Goal: Task Accomplishment & Management: Manage account settings

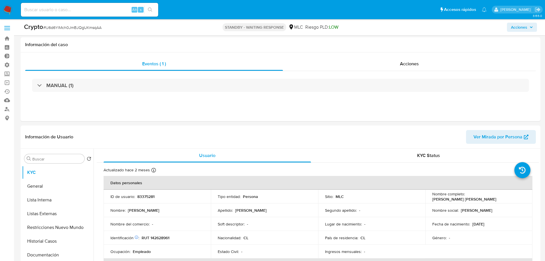
select select "10"
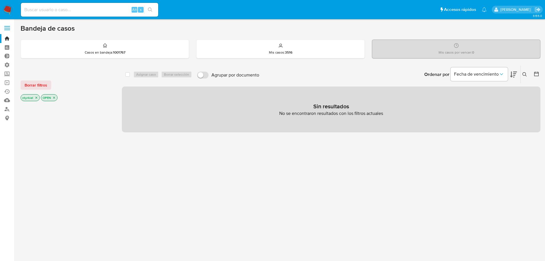
click at [7, 29] on span at bounding box center [7, 29] width 6 height 1
click at [0, 0] on input "checkbox" at bounding box center [0, 0] width 0 height 0
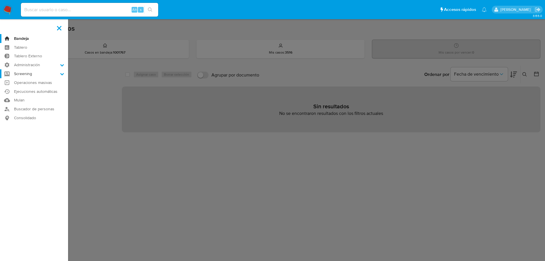
click at [33, 73] on label "Screening" at bounding box center [34, 73] width 68 height 9
click at [0, 0] on input "Screening" at bounding box center [0, 0] width 0 height 0
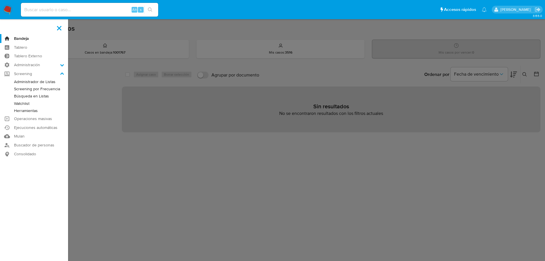
click at [35, 82] on link "Administrador de Listas" at bounding box center [34, 81] width 68 height 7
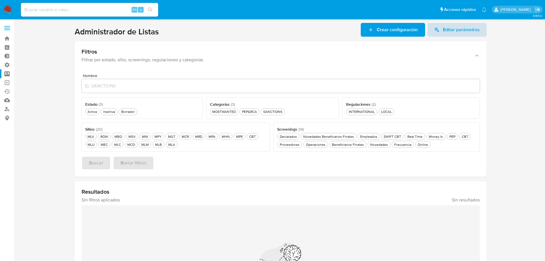
click at [444, 28] on span "Editar parámetros" at bounding box center [461, 30] width 37 height 14
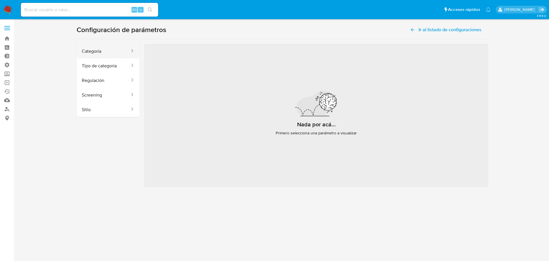
click at [104, 53] on button "Categoría" at bounding box center [104, 51] width 54 height 15
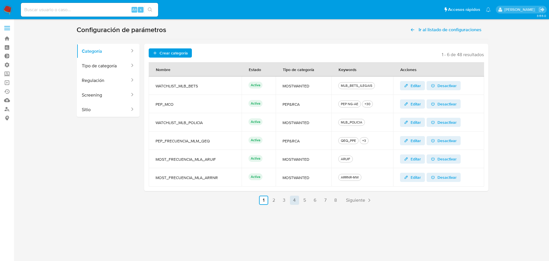
click at [293, 201] on link "4" at bounding box center [294, 199] width 9 height 9
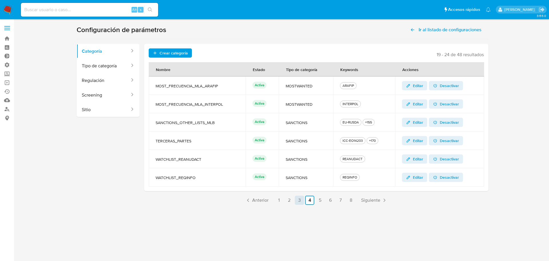
click at [298, 200] on link "3" at bounding box center [299, 199] width 9 height 9
